Goal: Transaction & Acquisition: Purchase product/service

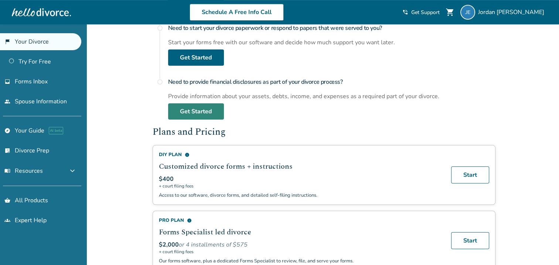
scroll to position [406, 0]
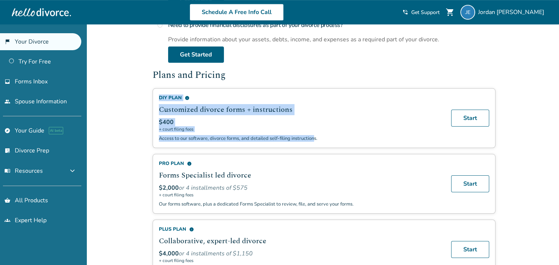
drag, startPoint x: 151, startPoint y: 89, endPoint x: 310, endPoint y: 144, distance: 168.5
click at [134, 133] on div "Added to cart Welcome, [PERSON_NAME] This is your divorce portal. You can start…" at bounding box center [279, 14] width 559 height 792
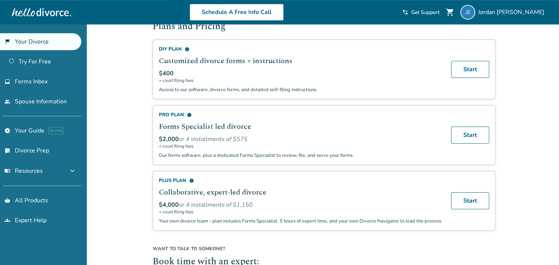
scroll to position [480, 0]
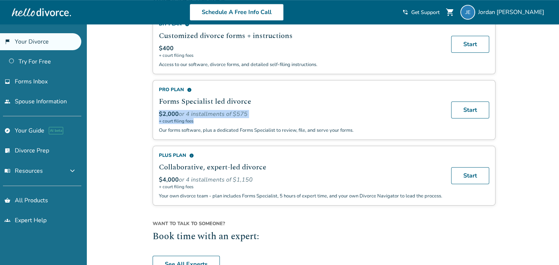
drag, startPoint x: 157, startPoint y: 110, endPoint x: 245, endPoint y: 119, distance: 88.7
click at [245, 119] on div "Pro Plan info Forms Specialist led divorce $2,000 or 4 installments of $575 + c…" at bounding box center [323, 110] width 343 height 60
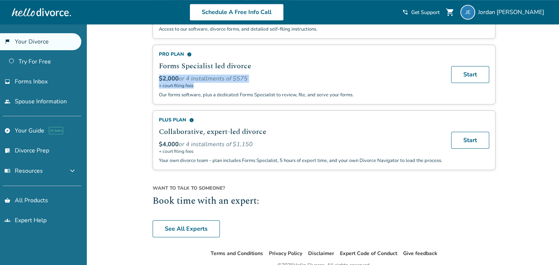
scroll to position [517, 0]
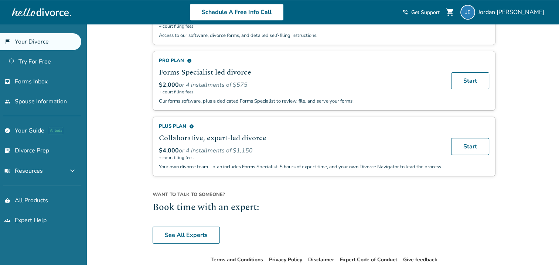
scroll to position [509, 0]
drag, startPoint x: 159, startPoint y: 147, endPoint x: 238, endPoint y: 151, distance: 78.4
click at [238, 151] on div "$4,000 or 4 installments of $1,150 + court filing fees" at bounding box center [300, 153] width 283 height 14
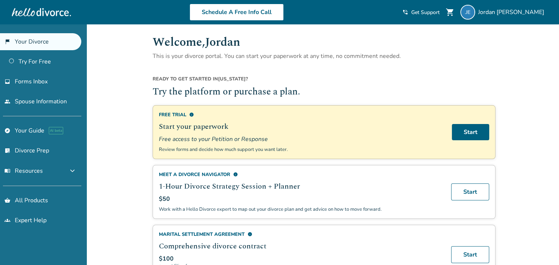
scroll to position [0, 0]
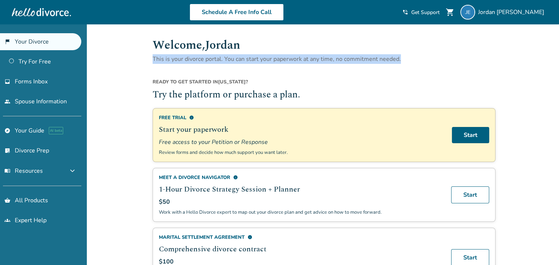
drag, startPoint x: 153, startPoint y: 60, endPoint x: 401, endPoint y: 67, distance: 247.5
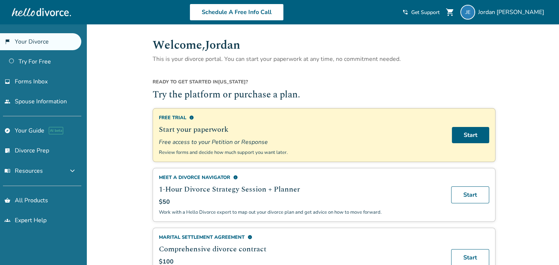
drag, startPoint x: 401, startPoint y: 67, endPoint x: 534, endPoint y: 74, distance: 133.5
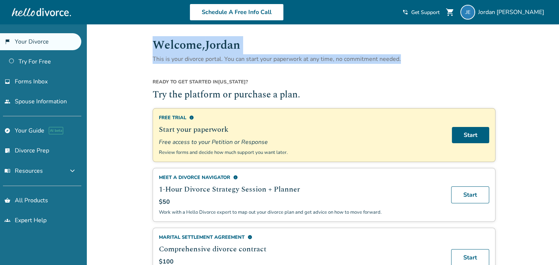
drag, startPoint x: 154, startPoint y: 46, endPoint x: 416, endPoint y: 66, distance: 262.5
drag, startPoint x: 416, startPoint y: 66, endPoint x: 532, endPoint y: 71, distance: 116.8
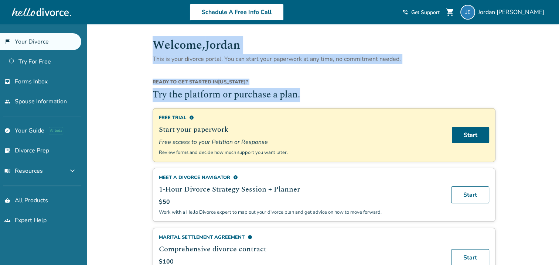
drag, startPoint x: 153, startPoint y: 43, endPoint x: 409, endPoint y: 92, distance: 260.4
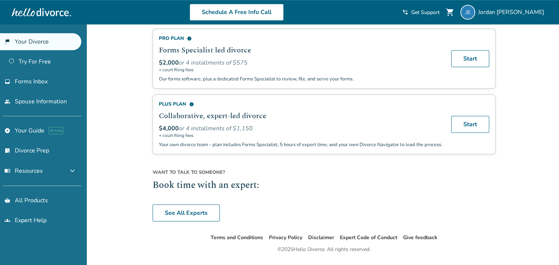
scroll to position [546, 0]
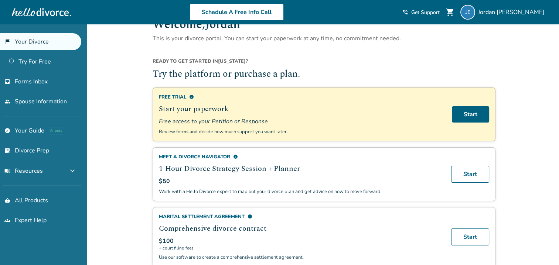
scroll to position [0, 0]
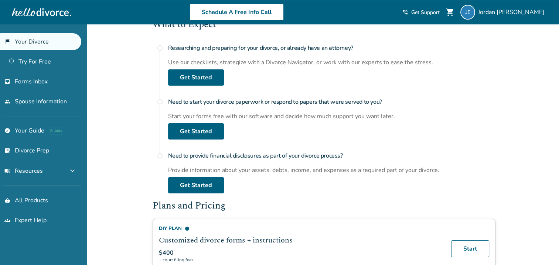
scroll to position [295, 0]
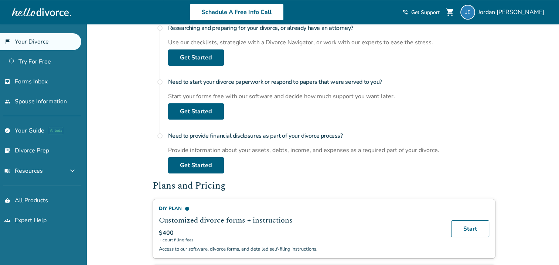
click at [531, 137] on div "Added to cart Welcome, [PERSON_NAME] This is your divorce portal. You can start…" at bounding box center [279, 125] width 559 height 792
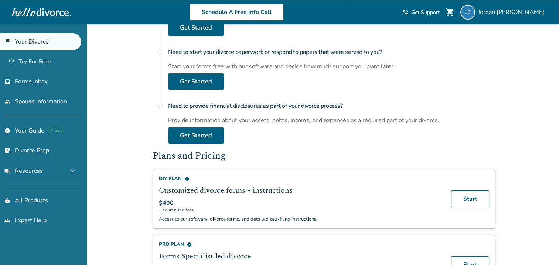
scroll to position [325, 0]
click at [509, 137] on div "Added to cart Welcome, [PERSON_NAME] This is your divorce portal. You can start…" at bounding box center [279, 95] width 559 height 792
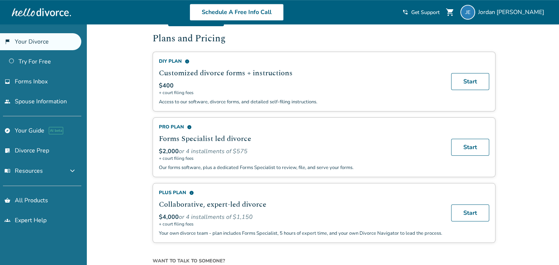
scroll to position [443, 0]
drag, startPoint x: 161, startPoint y: 100, endPoint x: 304, endPoint y: 104, distance: 143.3
click at [304, 104] on div "DIY Plan info Customized divorce forms + instructions $400 + court filing fees …" at bounding box center [323, 81] width 343 height 60
drag, startPoint x: 175, startPoint y: 102, endPoint x: 163, endPoint y: 102, distance: 11.4
click at [174, 102] on p "Access to our software, divorce forms, and detailed self-filing instructions." at bounding box center [300, 101] width 283 height 7
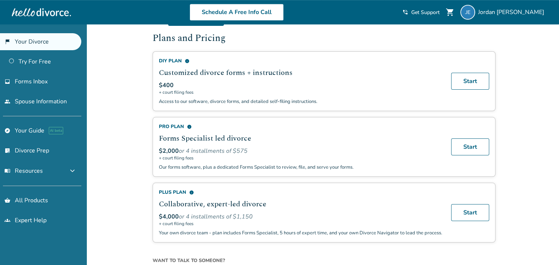
click at [157, 101] on div "DIY Plan info Customized divorce forms + instructions $400 + court filing fees …" at bounding box center [323, 81] width 343 height 60
click at [158, 100] on div "DIY Plan info Customized divorce forms + instructions $400 + court filing fees …" at bounding box center [323, 81] width 343 height 60
drag, startPoint x: 158, startPoint y: 99, endPoint x: 320, endPoint y: 102, distance: 162.1
click at [320, 102] on div "DIY Plan info Customized divorce forms + instructions $400 + court filing fees …" at bounding box center [323, 81] width 343 height 60
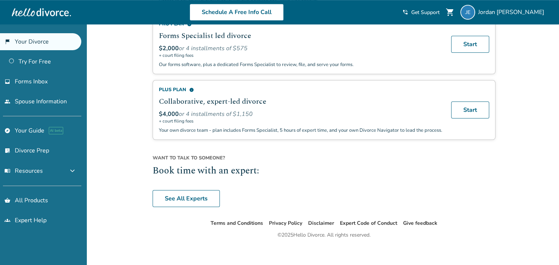
scroll to position [546, 0]
click at [302, 127] on p "Your own divorce team - plan includes Forms Specialist, 5 hours of expert time,…" at bounding box center [300, 129] width 283 height 7
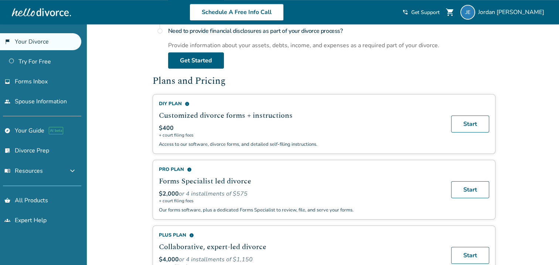
scroll to position [399, 0]
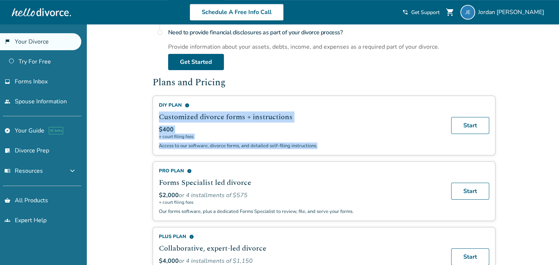
drag, startPoint x: 160, startPoint y: 113, endPoint x: 320, endPoint y: 141, distance: 162.7
click at [320, 141] on div "DIY Plan info Customized divorce forms + instructions $400 + court filing fees …" at bounding box center [300, 125] width 283 height 47
click at [125, 123] on div "Added to cart Welcome, [PERSON_NAME] This is your divorce portal. You can start…" at bounding box center [279, 22] width 559 height 792
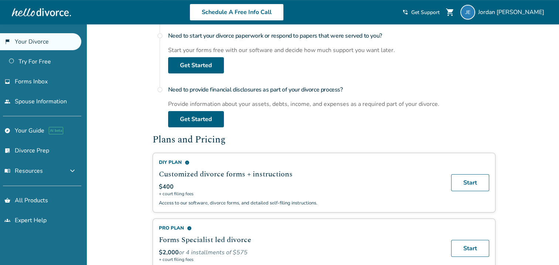
scroll to position [362, 0]
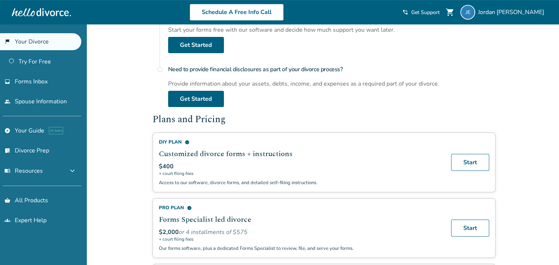
drag, startPoint x: 518, startPoint y: 139, endPoint x: 462, endPoint y: 130, distance: 57.2
click at [517, 139] on div "Added to cart Welcome, [PERSON_NAME] This is your divorce portal. You can start…" at bounding box center [279, 59] width 559 height 792
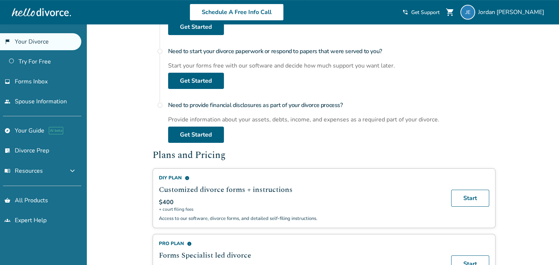
scroll to position [325, 0]
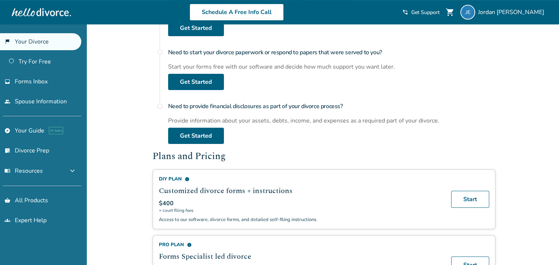
click at [522, 140] on div "Added to cart Welcome, [PERSON_NAME] This is your divorce portal. You can start…" at bounding box center [279, 95] width 559 height 792
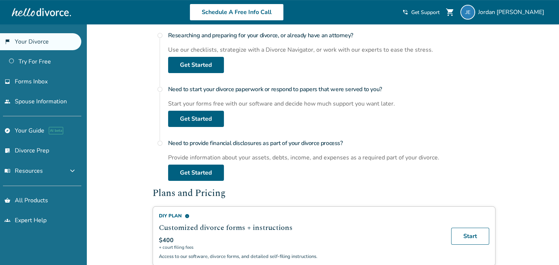
scroll to position [288, 0]
click at [526, 125] on div "Added to cart Welcome, [PERSON_NAME] This is your divorce portal. You can start…" at bounding box center [279, 132] width 559 height 792
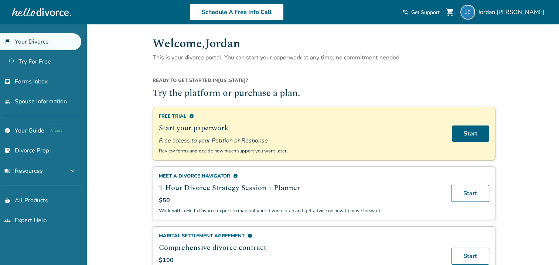
scroll to position [0, 0]
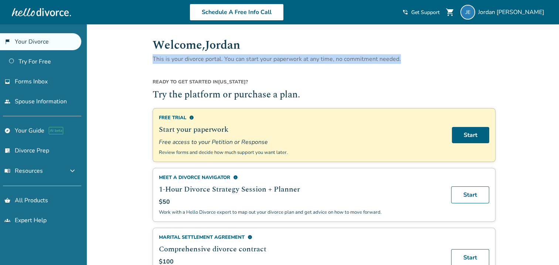
drag, startPoint x: 152, startPoint y: 61, endPoint x: 404, endPoint y: 65, distance: 252.6
drag, startPoint x: 153, startPoint y: 60, endPoint x: 401, endPoint y: 64, distance: 247.4
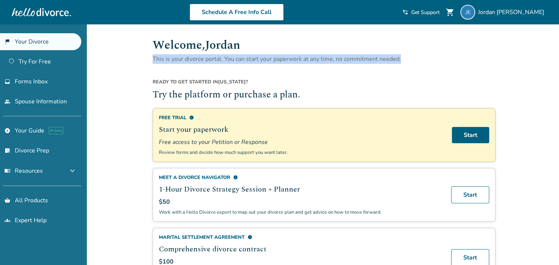
drag, startPoint x: 402, startPoint y: 64, endPoint x: 504, endPoint y: 71, distance: 101.8
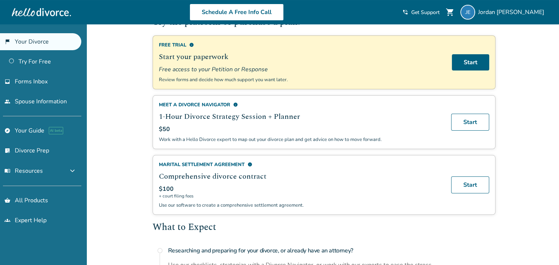
scroll to position [74, 0]
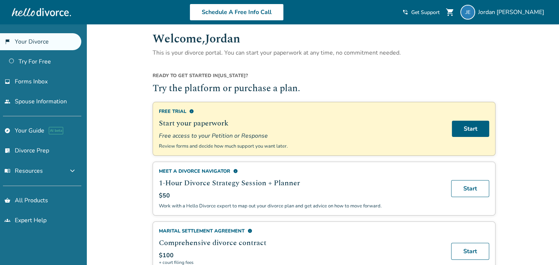
scroll to position [0, 0]
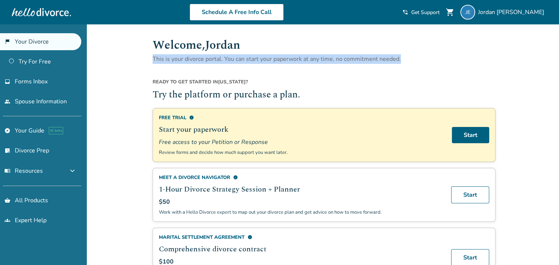
drag, startPoint x: 153, startPoint y: 58, endPoint x: 406, endPoint y: 66, distance: 252.6
drag, startPoint x: 153, startPoint y: 60, endPoint x: 412, endPoint y: 68, distance: 259.7
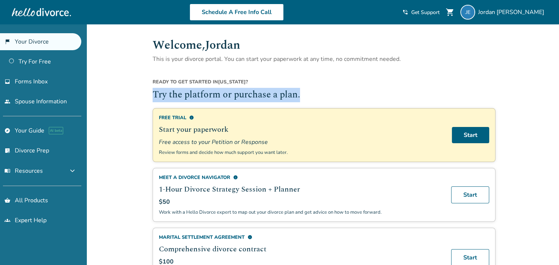
drag, startPoint x: 153, startPoint y: 96, endPoint x: 302, endPoint y: 97, distance: 148.4
click at [302, 97] on h2 "Try the platform or purchase a plan." at bounding box center [323, 95] width 343 height 14
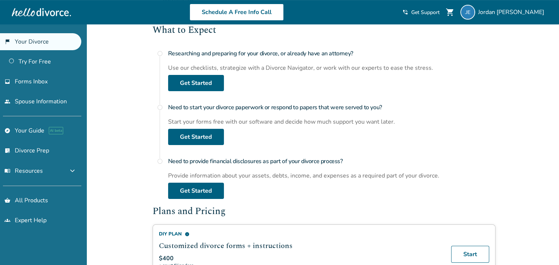
scroll to position [258, 0]
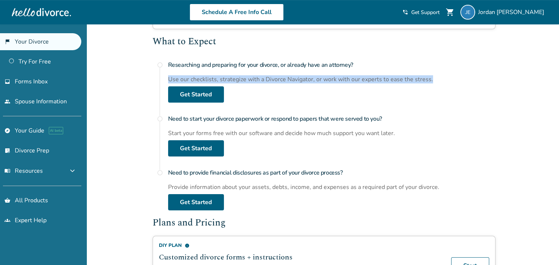
drag, startPoint x: 168, startPoint y: 78, endPoint x: 433, endPoint y: 83, distance: 264.4
click at [433, 83] on div "Researching and preparing for your divorce, or already have an attorney? Use ou…" at bounding box center [331, 80] width 327 height 45
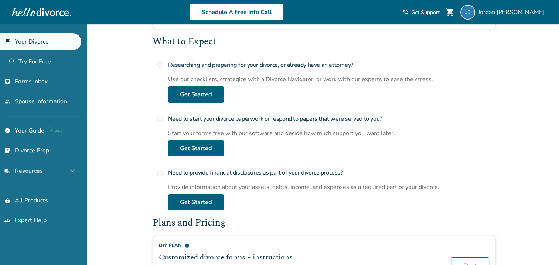
click at [126, 84] on div "Added to cart Welcome, [PERSON_NAME] This is your divorce portal. You can start…" at bounding box center [279, 162] width 559 height 792
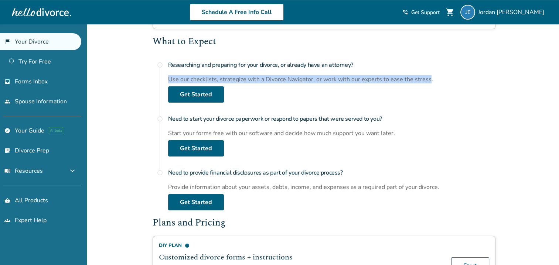
drag, startPoint x: 167, startPoint y: 77, endPoint x: 424, endPoint y: 84, distance: 256.7
click at [425, 84] on div "radio_button_unchecked Researching and preparing for your divorce, or already h…" at bounding box center [323, 80] width 343 height 45
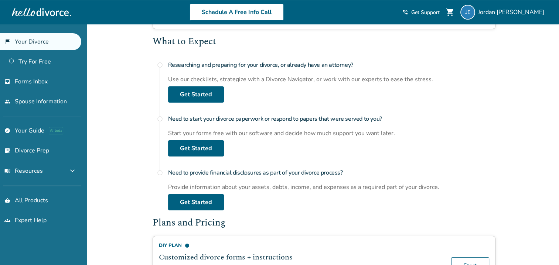
drag, startPoint x: 484, startPoint y: 93, endPoint x: 458, endPoint y: 90, distance: 26.4
click at [483, 93] on div "Researching and preparing for your divorce, or already have an attorney? Use ou…" at bounding box center [331, 80] width 327 height 45
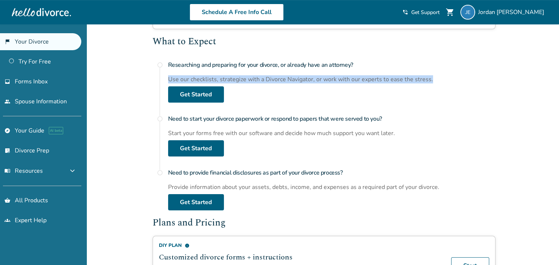
drag, startPoint x: 167, startPoint y: 76, endPoint x: 431, endPoint y: 80, distance: 264.0
click at [431, 80] on div "radio_button_unchecked Researching and preparing for your divorce, or already h…" at bounding box center [323, 80] width 343 height 45
drag, startPoint x: 431, startPoint y: 80, endPoint x: 480, endPoint y: 99, distance: 52.2
click at [481, 98] on div "Researching and preparing for your divorce, or already have an attorney? Use ou…" at bounding box center [331, 80] width 327 height 45
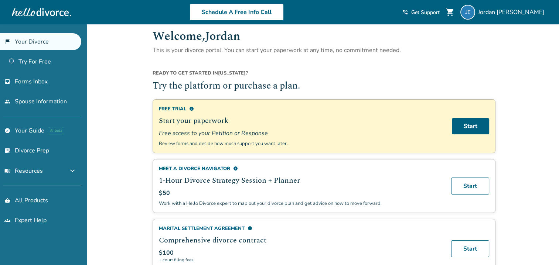
scroll to position [0, 0]
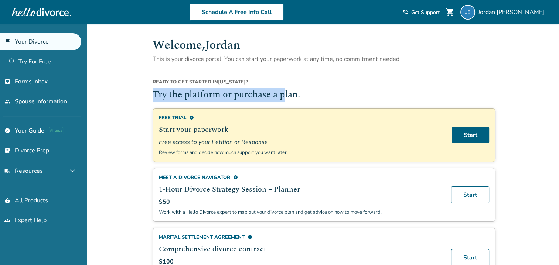
drag, startPoint x: 154, startPoint y: 93, endPoint x: 287, endPoint y: 97, distance: 133.3
click at [286, 97] on h2 "Try the platform or purchase a plan." at bounding box center [323, 95] width 343 height 14
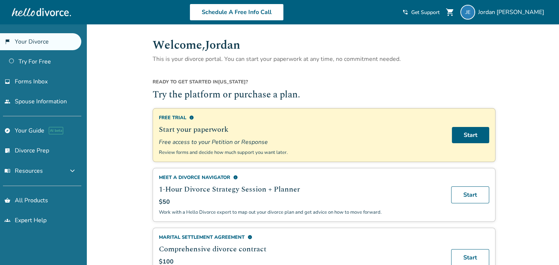
drag, startPoint x: 418, startPoint y: 93, endPoint x: 388, endPoint y: 94, distance: 29.5
click at [414, 93] on h2 "Try the platform or purchase a plan." at bounding box center [323, 95] width 343 height 14
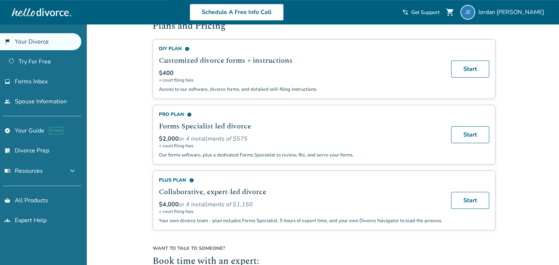
scroll to position [436, 0]
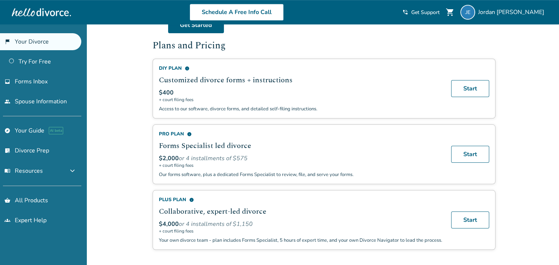
click at [187, 132] on span "info" at bounding box center [189, 134] width 5 height 5
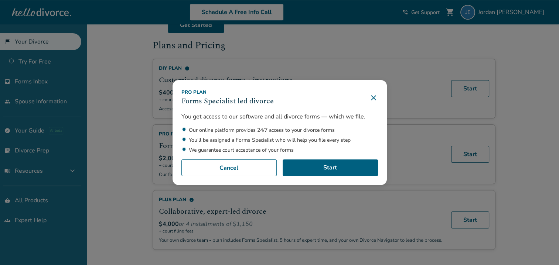
click at [378, 95] on icon at bounding box center [373, 97] width 9 height 9
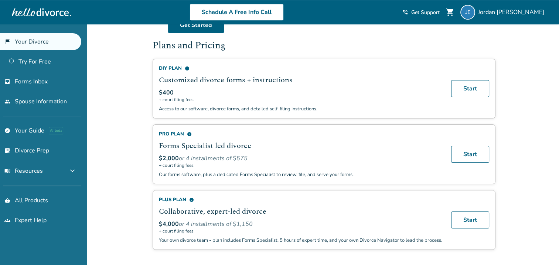
click at [186, 66] on span "info" at bounding box center [187, 68] width 5 height 5
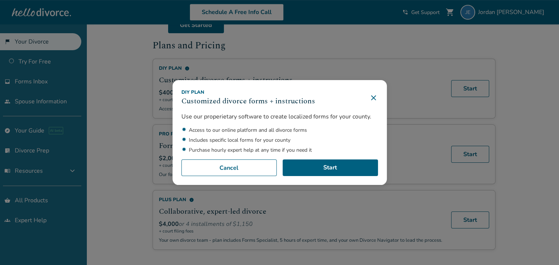
click at [376, 95] on icon at bounding box center [373, 97] width 9 height 9
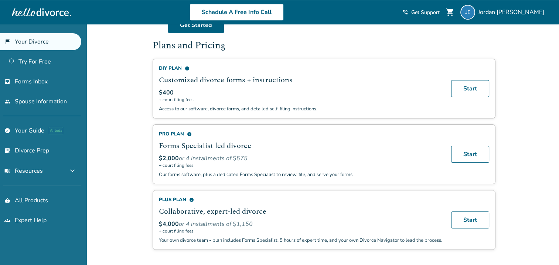
click at [192, 198] on span "info" at bounding box center [191, 200] width 5 height 5
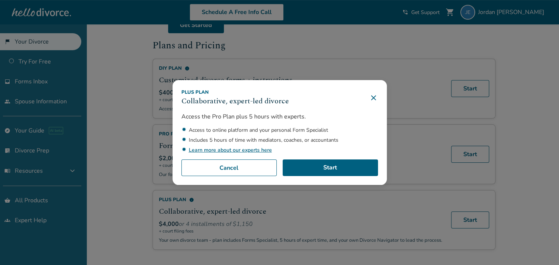
click at [246, 148] on link "Learn more about our experts here" at bounding box center [230, 150] width 83 height 7
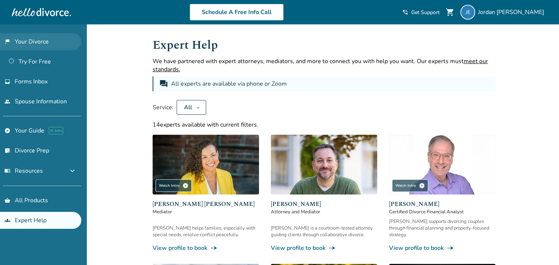
click at [41, 44] on link "flag_2 Your Divorce" at bounding box center [40, 41] width 81 height 17
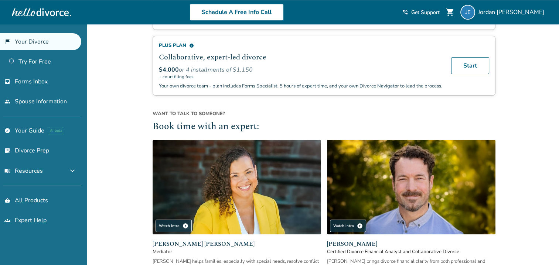
scroll to position [591, 0]
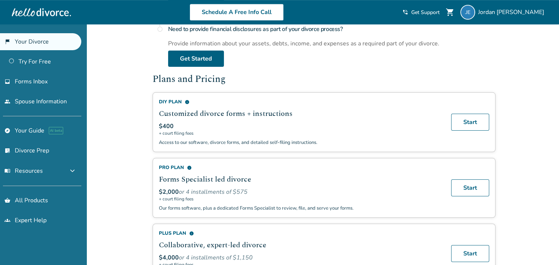
scroll to position [396, 0]
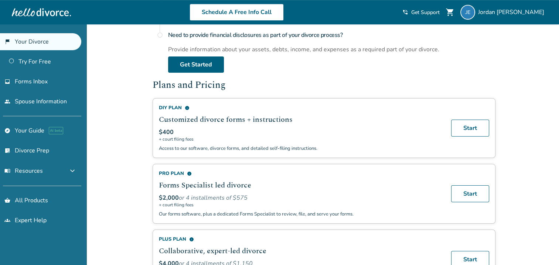
click at [189, 106] on span "info" at bounding box center [187, 108] width 5 height 5
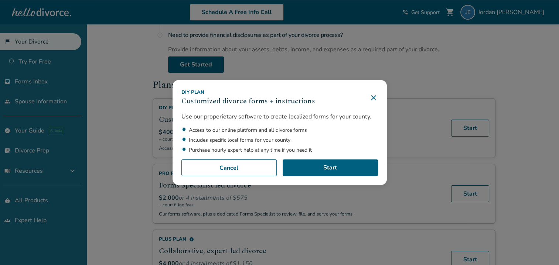
click at [378, 96] on icon at bounding box center [373, 97] width 9 height 9
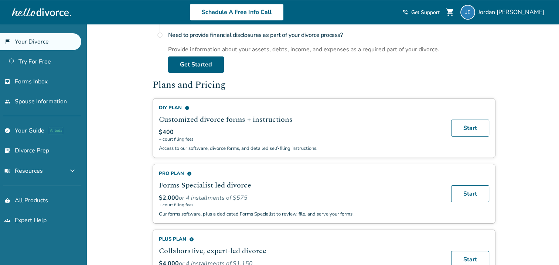
click at [112, 109] on div "Added to cart Welcome, [PERSON_NAME] This is your divorce portal. You can start…" at bounding box center [279, 96] width 559 height 937
click at [516, 73] on div "Added to cart Welcome, [PERSON_NAME] This is your divorce portal. You can start…" at bounding box center [279, 96] width 559 height 937
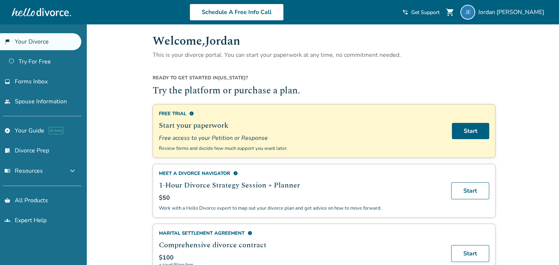
scroll to position [0, 0]
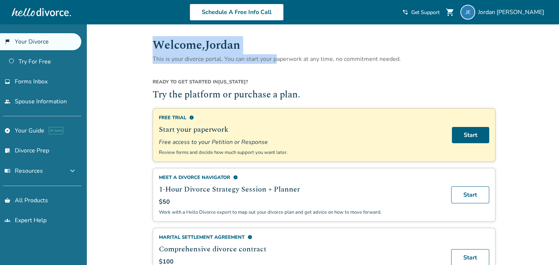
drag, startPoint x: 154, startPoint y: 42, endPoint x: 277, endPoint y: 54, distance: 124.2
click at [277, 54] on div "Welcome, [PERSON_NAME] This is your divorce portal. You can start your paperwor…" at bounding box center [323, 50] width 343 height 28
drag, startPoint x: 151, startPoint y: 43, endPoint x: 402, endPoint y: 62, distance: 251.8
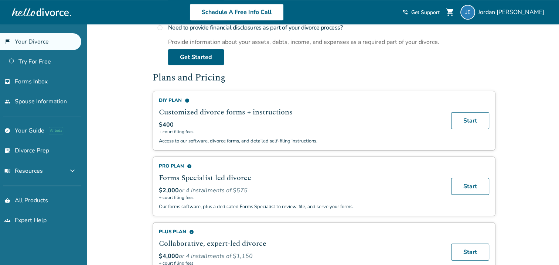
scroll to position [406, 0]
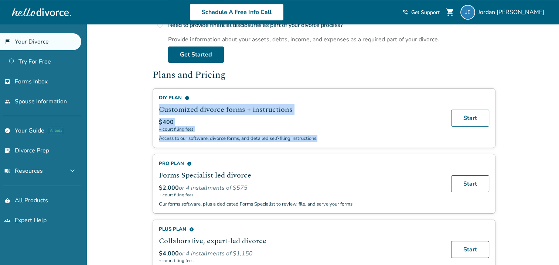
drag, startPoint x: 157, startPoint y: 105, endPoint x: 334, endPoint y: 137, distance: 180.4
click at [334, 137] on div "DIY Plan info Customized divorce forms + instructions $400 + court filing fees …" at bounding box center [323, 118] width 343 height 60
click at [120, 109] on div "Added to cart Welcome, [PERSON_NAME] This is your divorce portal. You can start…" at bounding box center [279, 86] width 559 height 937
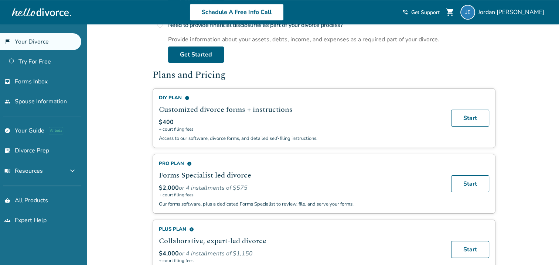
click at [183, 95] on div "DIY Plan info" at bounding box center [300, 98] width 283 height 7
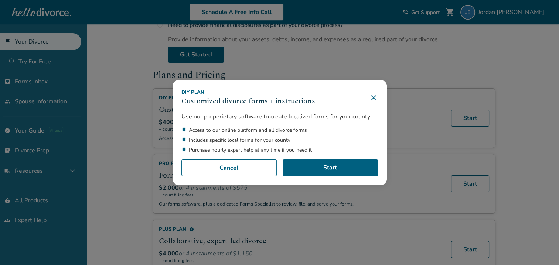
click at [377, 95] on icon at bounding box center [373, 97] width 9 height 9
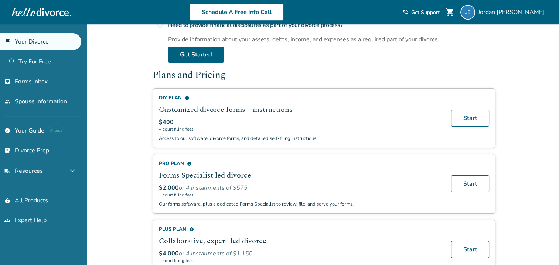
click at [147, 88] on div "Welcome, [PERSON_NAME] This is your divorce portal. You can start your paperwor…" at bounding box center [324, 61] width 354 height 886
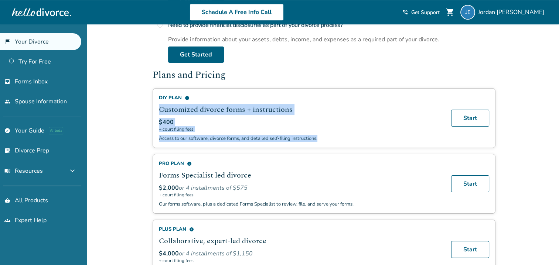
drag, startPoint x: 159, startPoint y: 105, endPoint x: 315, endPoint y: 136, distance: 158.6
click at [316, 136] on div "DIY Plan info Customized divorce forms + instructions $400 + court filing fees …" at bounding box center [300, 118] width 283 height 47
click at [119, 108] on div "Added to cart Welcome, [PERSON_NAME] This is your divorce portal. You can start…" at bounding box center [279, 86] width 559 height 937
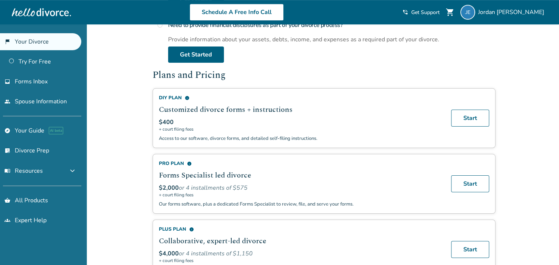
click at [141, 139] on div "Added to cart Welcome, [PERSON_NAME] This is your divorce portal. You can start…" at bounding box center [279, 86] width 559 height 937
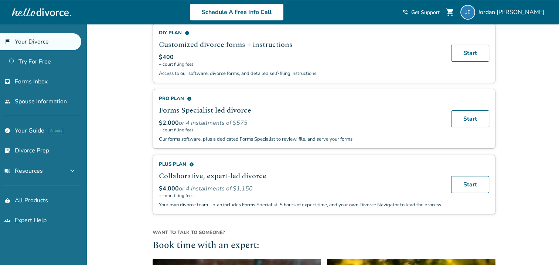
scroll to position [480, 0]
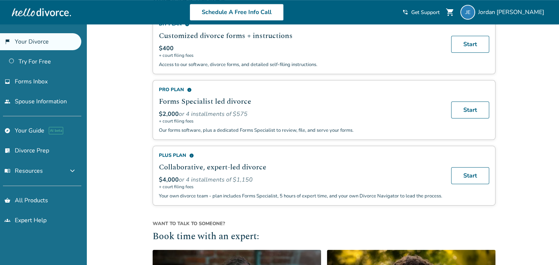
click at [128, 162] on div "Added to cart Welcome, [PERSON_NAME] This is your divorce portal. You can start…" at bounding box center [279, 12] width 559 height 937
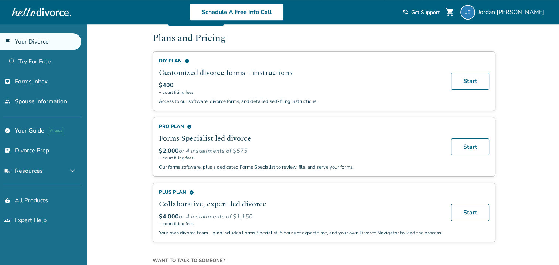
scroll to position [443, 0]
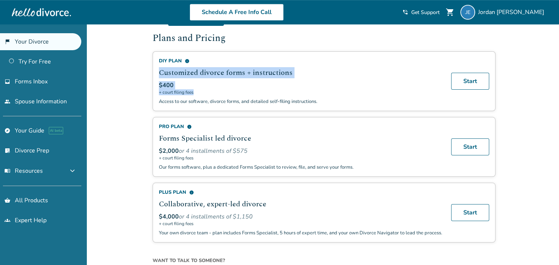
drag, startPoint x: 159, startPoint y: 69, endPoint x: 233, endPoint y: 88, distance: 76.6
click at [234, 88] on div "DIY Plan info Customized divorce forms + instructions $400 + court filing fees …" at bounding box center [300, 81] width 283 height 47
click at [143, 88] on div "Added to cart Welcome, [PERSON_NAME] This is your divorce portal. You can start…" at bounding box center [279, 49] width 559 height 937
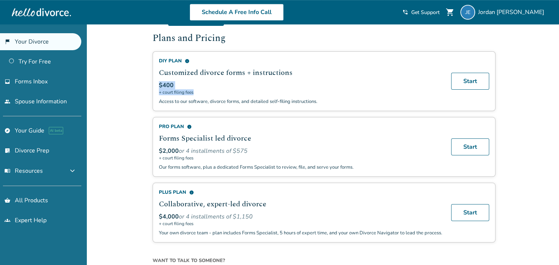
drag, startPoint x: 159, startPoint y: 83, endPoint x: 192, endPoint y: 89, distance: 33.3
click at [192, 89] on div "$400 + court filing fees" at bounding box center [300, 88] width 283 height 14
drag, startPoint x: 192, startPoint y: 89, endPoint x: 140, endPoint y: 88, distance: 52.4
click at [140, 88] on div "Added to cart Welcome, [PERSON_NAME] This is your divorce portal. You can start…" at bounding box center [279, 49] width 559 height 937
click at [133, 98] on div "Added to cart Welcome, [PERSON_NAME] This is your divorce portal. You can start…" at bounding box center [279, 49] width 559 height 937
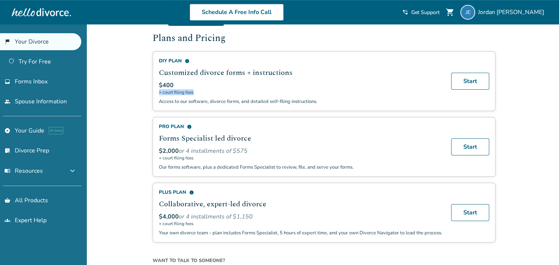
drag, startPoint x: 159, startPoint y: 90, endPoint x: 196, endPoint y: 92, distance: 36.9
click at [196, 92] on span "+ court filing fees" at bounding box center [300, 92] width 283 height 6
drag, startPoint x: 196, startPoint y: 92, endPoint x: 141, endPoint y: 89, distance: 54.7
click at [137, 89] on div "Added to cart Welcome, [PERSON_NAME] This is your divorce portal. You can start…" at bounding box center [279, 49] width 559 height 937
click at [244, 89] on span "+ court filing fees" at bounding box center [300, 92] width 283 height 6
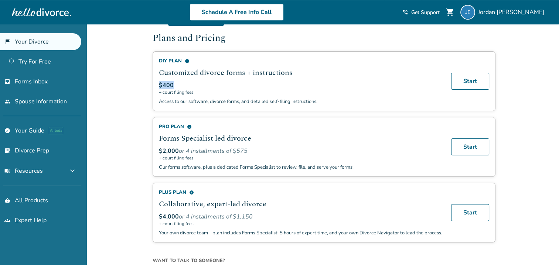
drag, startPoint x: 159, startPoint y: 82, endPoint x: 195, endPoint y: 86, distance: 35.6
click at [195, 86] on div "$400" at bounding box center [300, 85] width 283 height 8
drag, startPoint x: 195, startPoint y: 86, endPoint x: 110, endPoint y: 80, distance: 85.4
click at [110, 80] on div "Added to cart Welcome, [PERSON_NAME] This is your divorce portal. You can start…" at bounding box center [279, 49] width 559 height 937
click at [187, 59] on span "info" at bounding box center [187, 61] width 5 height 5
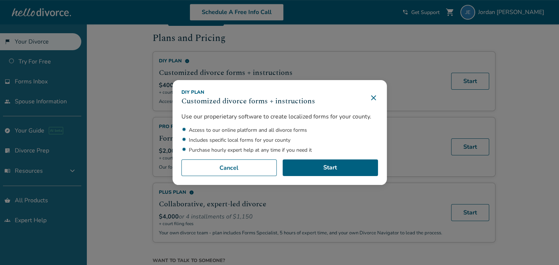
click at [103, 57] on div "DIY Plan Customized divorce forms + instructions Use our properietary software …" at bounding box center [279, 132] width 559 height 265
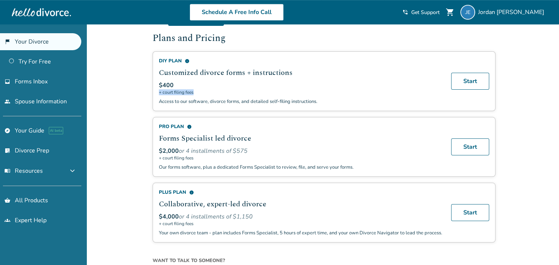
drag, startPoint x: 159, startPoint y: 91, endPoint x: 199, endPoint y: 93, distance: 40.3
click at [199, 93] on div "DIY Plan info Customized divorce forms + instructions $400 + court filing fees …" at bounding box center [300, 81] width 283 height 47
